Goal: Check status

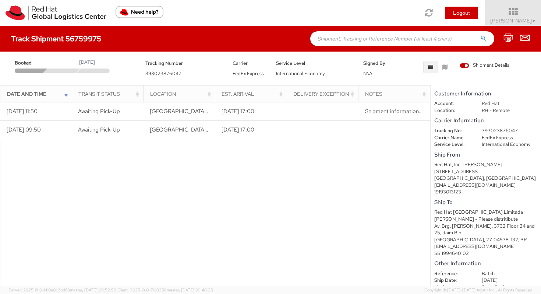
scroll to position [32, 0]
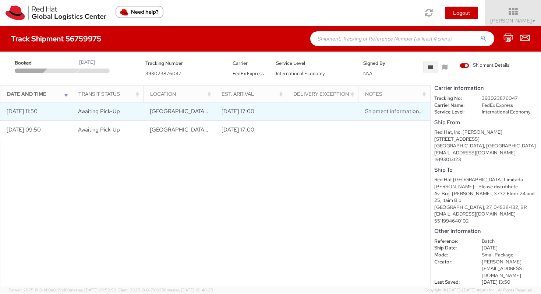
click at [401, 108] on span "Shipment information sent to FedEx" at bounding box center [409, 110] width 89 height 7
